Goal: Task Accomplishment & Management: Manage account settings

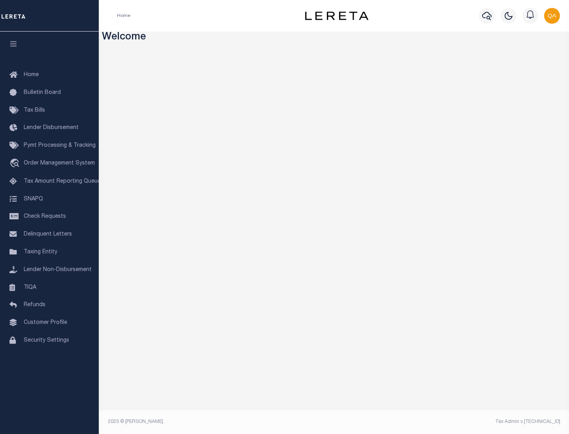
click at [49, 217] on span "Check Requests" at bounding box center [45, 217] width 42 height 6
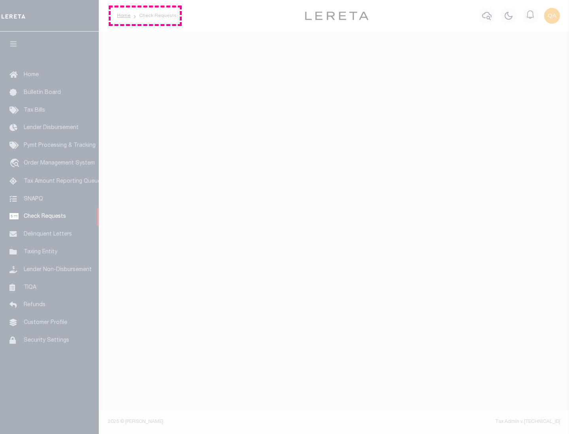
select select "50"
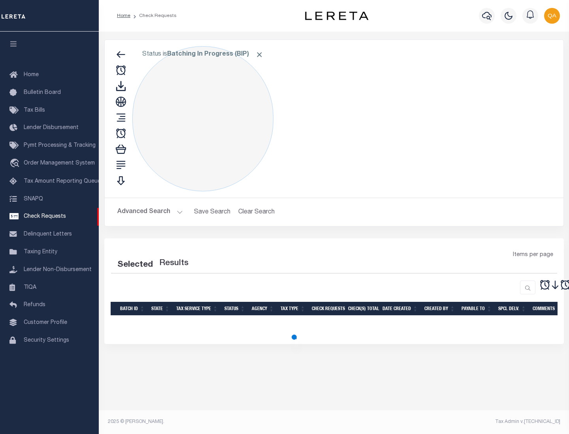
select select "50"
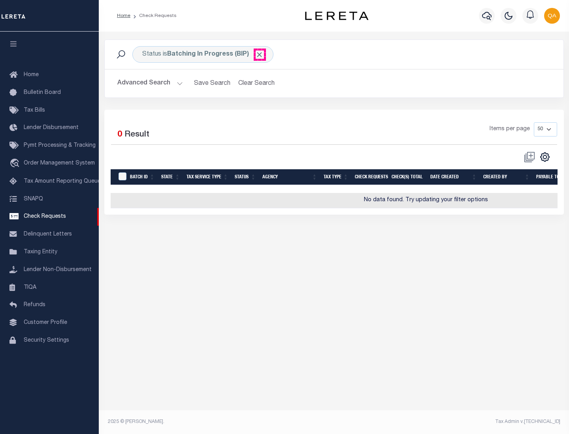
click at [259, 55] on span "Click to Remove" at bounding box center [259, 55] width 8 height 8
